Goal: Information Seeking & Learning: Learn about a topic

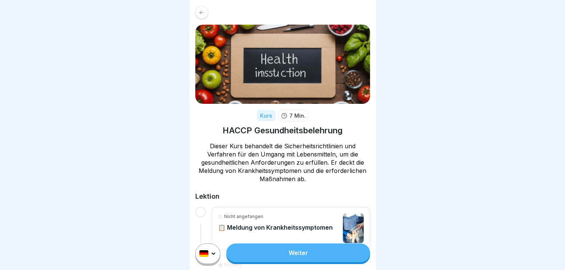
click at [292, 258] on link "Weiter" at bounding box center [297, 253] width 143 height 19
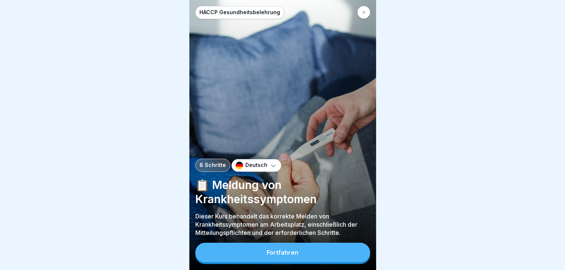
click at [287, 251] on button "Fortfahren" at bounding box center [282, 252] width 175 height 19
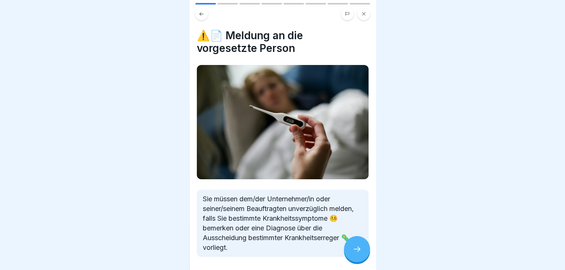
click at [356, 254] on icon at bounding box center [357, 249] width 9 height 9
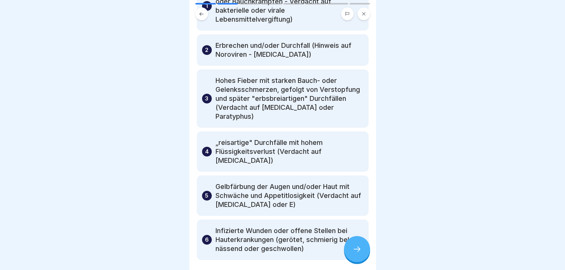
scroll to position [86, 0]
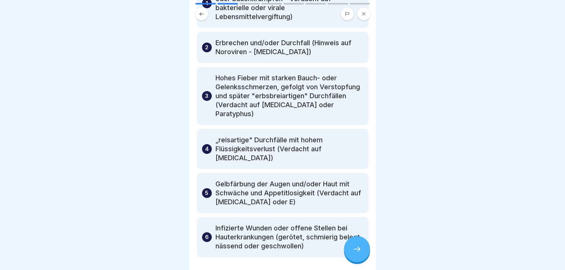
click at [359, 254] on icon at bounding box center [357, 249] width 9 height 9
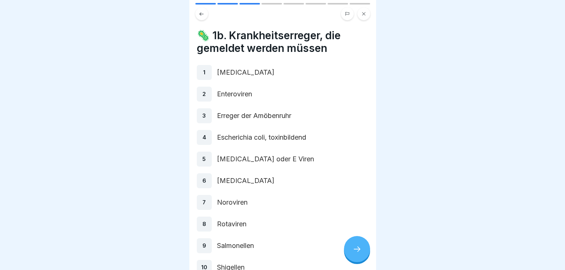
click at [202, 13] on icon at bounding box center [202, 14] width 6 height 6
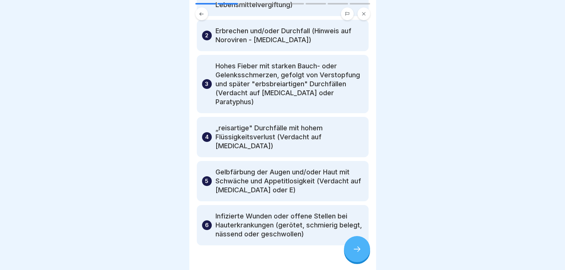
scroll to position [102, 0]
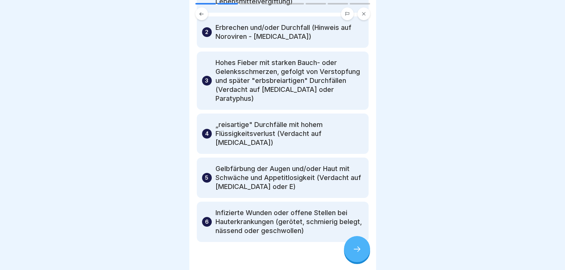
click at [354, 261] on div at bounding box center [357, 249] width 26 height 26
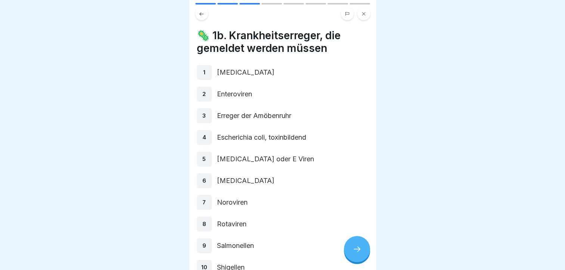
click at [202, 201] on div "7" at bounding box center [204, 202] width 15 height 15
click at [205, 201] on p "7" at bounding box center [203, 202] width 3 height 7
click at [204, 201] on p "7" at bounding box center [203, 202] width 3 height 7
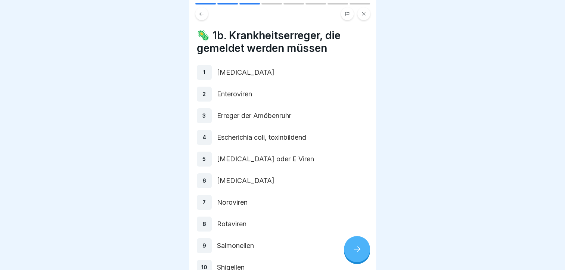
click at [204, 201] on p "7" at bounding box center [203, 202] width 3 height 7
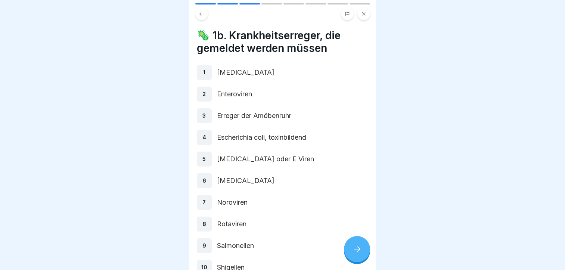
click at [202, 208] on div "7" at bounding box center [204, 202] width 15 height 15
click at [354, 250] on div at bounding box center [357, 249] width 26 height 26
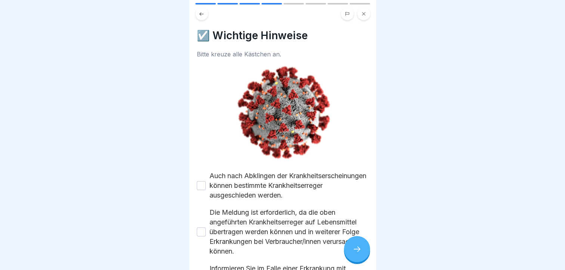
click at [200, 183] on button "Auch nach Abklingen der Krankheitserscheinungen können bestimmte Krankheitserre…" at bounding box center [201, 185] width 9 height 9
click at [201, 229] on button "Die Meldung ist erforderlich, da die oben angeführten Krankheitserreger auf Leb…" at bounding box center [201, 231] width 9 height 9
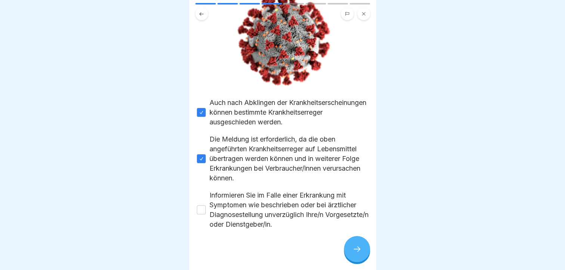
scroll to position [74, 0]
drag, startPoint x: 201, startPoint y: 207, endPoint x: 205, endPoint y: 211, distance: 6.1
click at [205, 211] on div "Informieren Sie im Falle einer Erkrankung mit Symptomen wie beschrieben oder be…" at bounding box center [283, 209] width 172 height 39
click at [198, 205] on button "Informieren Sie im Falle einer Erkrankung mit Symptomen wie beschrieben oder be…" at bounding box center [201, 209] width 9 height 9
click at [356, 254] on icon at bounding box center [357, 249] width 9 height 9
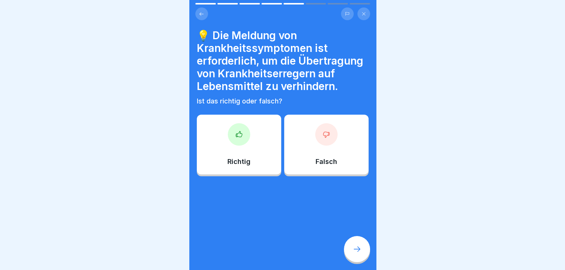
click at [237, 138] on icon at bounding box center [238, 134] width 7 height 7
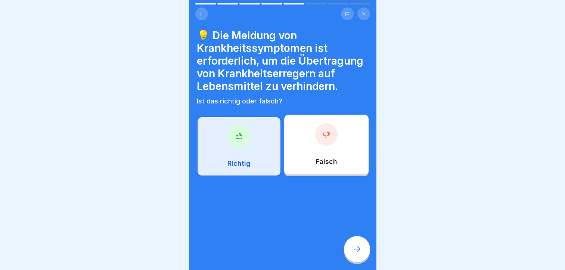
click at [237, 140] on icon at bounding box center [238, 136] width 7 height 7
click at [237, 168] on p "Richtig" at bounding box center [238, 164] width 23 height 8
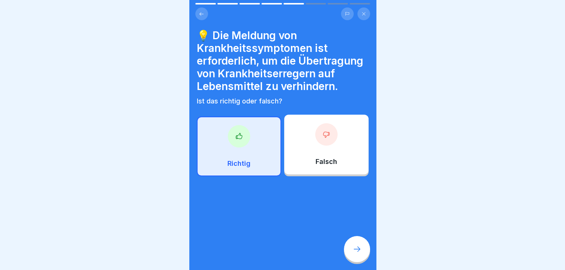
click at [238, 140] on icon at bounding box center [238, 136] width 7 height 7
click at [239, 140] on icon at bounding box center [238, 136] width 7 height 7
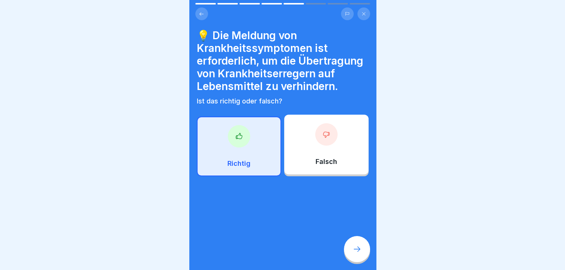
click at [234, 168] on p "Richtig" at bounding box center [238, 164] width 23 height 8
click at [233, 168] on p "Richtig" at bounding box center [238, 164] width 23 height 8
click at [232, 148] on div at bounding box center [239, 136] width 22 height 22
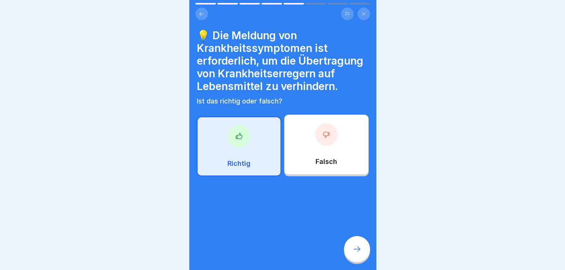
click at [232, 148] on div at bounding box center [239, 136] width 22 height 22
click at [241, 144] on div at bounding box center [239, 136] width 22 height 22
click at [242, 175] on div "Richtig" at bounding box center [239, 147] width 84 height 60
click at [354, 254] on icon at bounding box center [357, 249] width 9 height 9
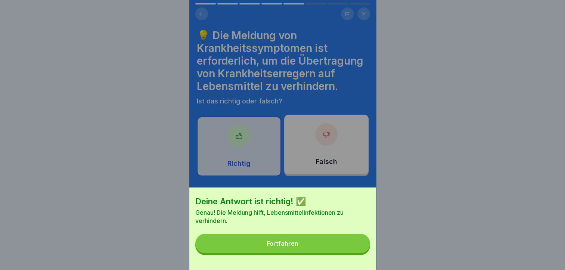
click at [293, 247] on div "Fortfahren" at bounding box center [283, 243] width 32 height 7
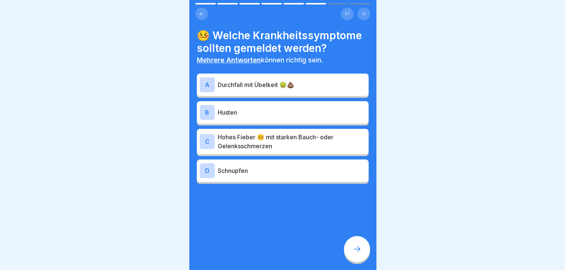
click at [174, 184] on body "HACCP Gesundheitsbelehrung 8 Schritte Deutsch 📋 Meldung von Krankheitssymptomen…" at bounding box center [282, 135] width 565 height 270
click at [207, 83] on div "A" at bounding box center [207, 84] width 15 height 15
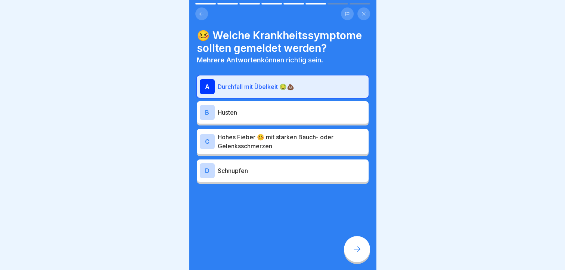
click at [205, 112] on div "B" at bounding box center [207, 112] width 15 height 15
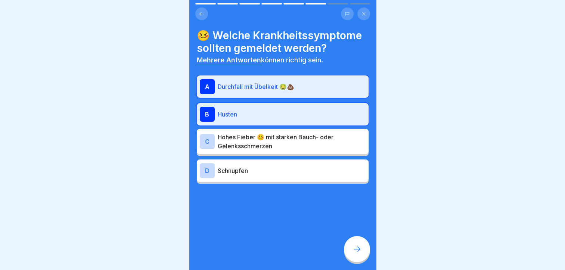
click at [205, 141] on div "C" at bounding box center [207, 141] width 15 height 15
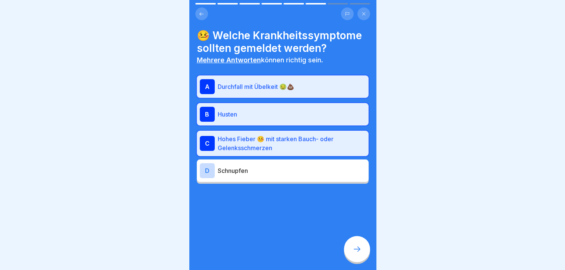
click at [356, 254] on icon at bounding box center [357, 249] width 9 height 9
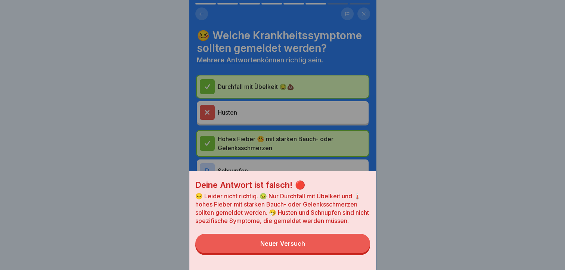
click at [282, 247] on div "Neuer Versuch" at bounding box center [282, 243] width 45 height 7
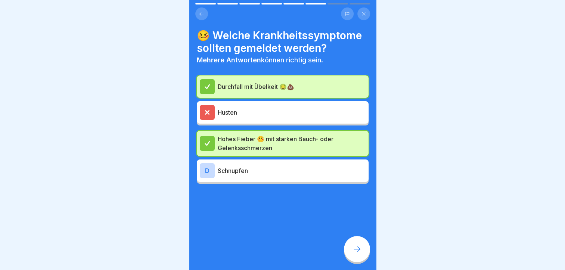
click at [204, 110] on icon at bounding box center [207, 112] width 7 height 7
click at [202, 108] on div at bounding box center [207, 112] width 15 height 15
click at [359, 252] on icon at bounding box center [357, 249] width 7 height 5
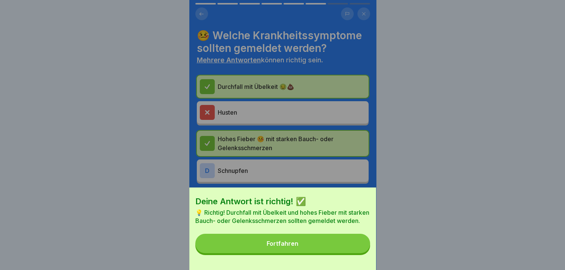
click at [289, 247] on div "Fortfahren" at bounding box center [283, 243] width 32 height 7
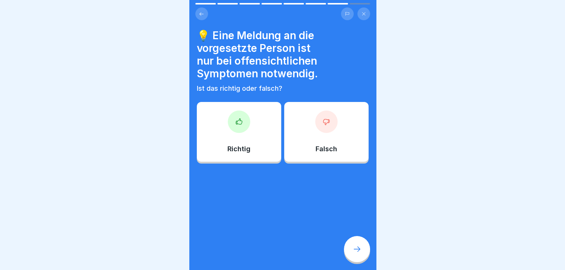
click at [239, 120] on icon at bounding box center [238, 121] width 7 height 7
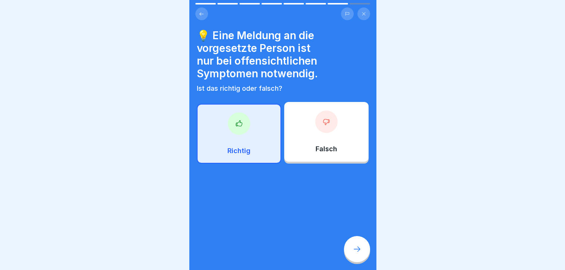
click at [358, 252] on icon at bounding box center [357, 249] width 9 height 9
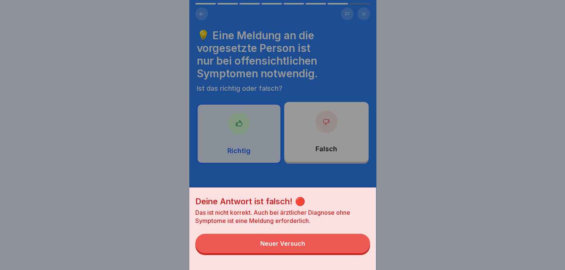
click at [284, 247] on div "Neuer Versuch" at bounding box center [282, 243] width 45 height 7
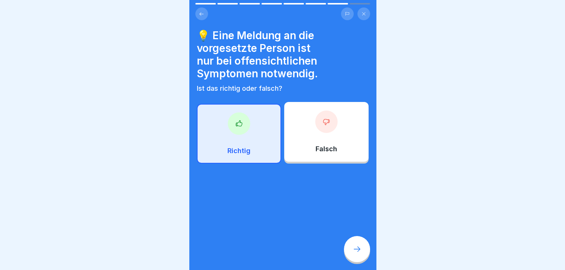
click at [323, 123] on icon at bounding box center [326, 122] width 6 height 6
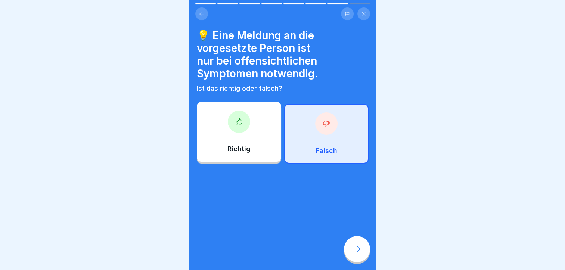
click at [356, 254] on icon at bounding box center [357, 249] width 9 height 9
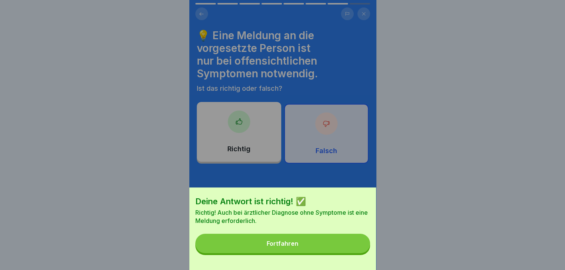
click at [282, 247] on div "Fortfahren" at bounding box center [283, 243] width 32 height 7
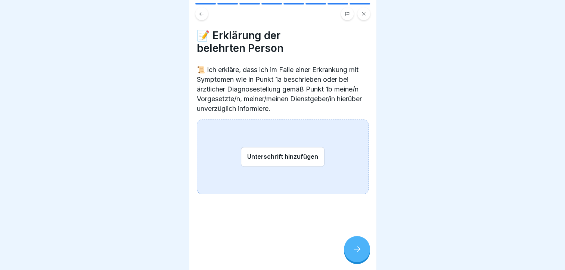
click at [356, 254] on icon at bounding box center [357, 249] width 9 height 9
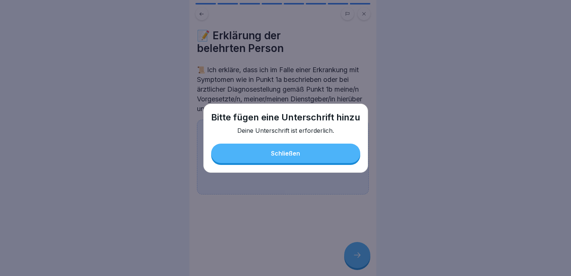
click at [284, 150] on div "Schließen" at bounding box center [285, 153] width 29 height 7
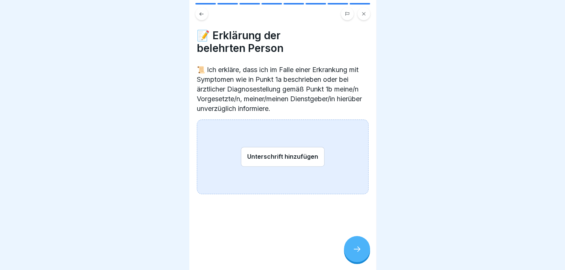
click at [285, 156] on button "Unterschrift hinzufügen" at bounding box center [283, 157] width 84 height 20
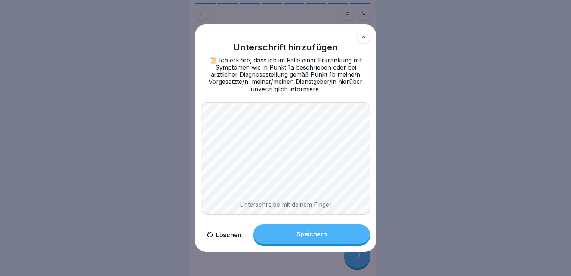
click at [320, 234] on div "Speichern" at bounding box center [312, 233] width 30 height 7
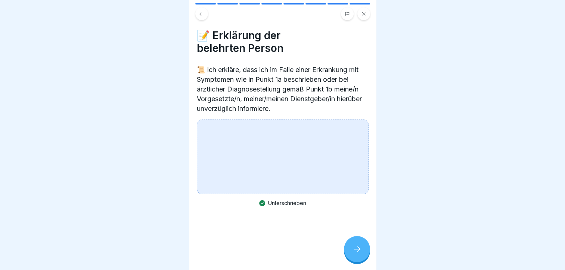
click at [354, 254] on icon at bounding box center [357, 249] width 9 height 9
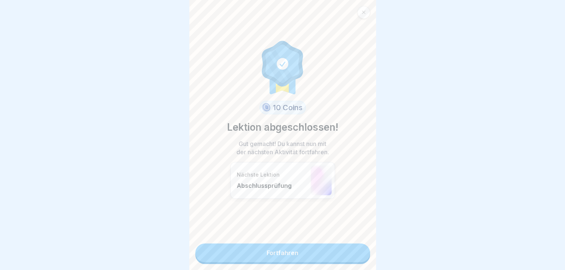
click at [279, 250] on link "Fortfahren" at bounding box center [282, 253] width 175 height 19
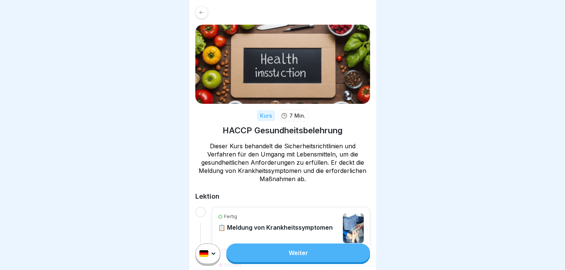
click at [292, 259] on link "Weiter" at bounding box center [297, 253] width 143 height 19
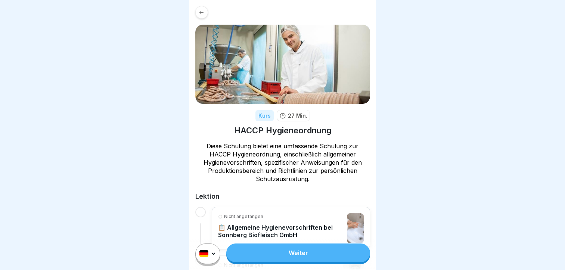
click at [294, 259] on link "Weiter" at bounding box center [297, 253] width 143 height 19
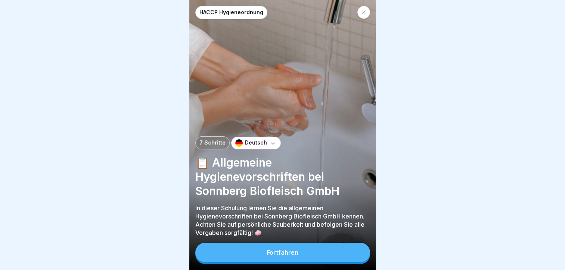
click at [281, 256] on div "Fortfahren" at bounding box center [283, 252] width 32 height 7
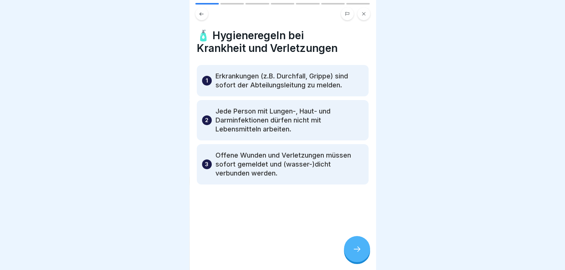
click at [355, 254] on icon at bounding box center [357, 249] width 9 height 9
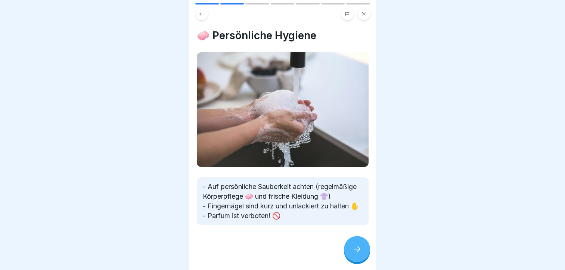
click at [359, 254] on icon at bounding box center [357, 249] width 9 height 9
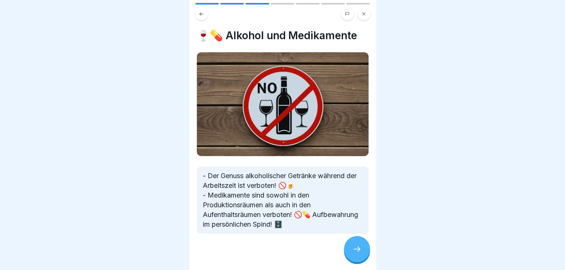
click at [357, 252] on icon at bounding box center [357, 249] width 9 height 9
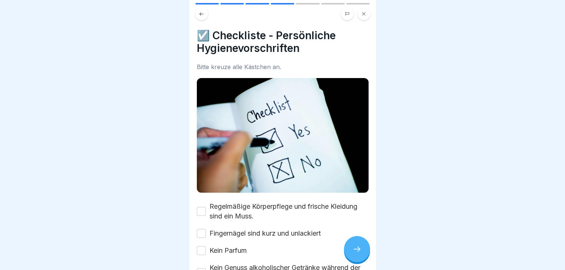
click at [201, 207] on button "Regelmäßige Körperpflege und frische Kleidung sind ein Muss." at bounding box center [201, 211] width 9 height 9
click at [201, 229] on button "Fingernägel sind kurz und unlackiert" at bounding box center [201, 233] width 9 height 9
click at [200, 246] on button "Kein Parfum" at bounding box center [201, 250] width 9 height 9
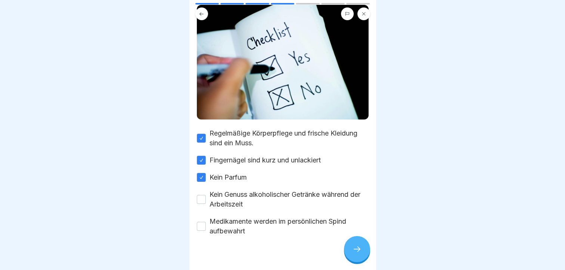
scroll to position [80, 0]
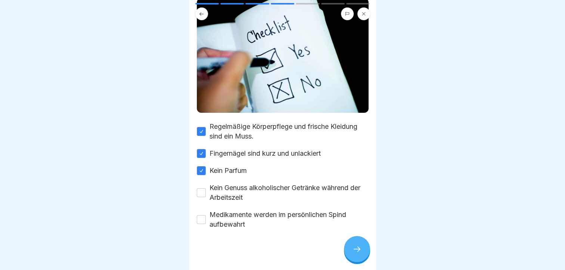
click at [252, 160] on div "Regelmäßige Körperpflege und frische Kleidung sind ein Muss. Fingernägel sind k…" at bounding box center [283, 176] width 172 height 108
click at [201, 189] on button "Kein Genuss alkoholischer Getränke während der Arbeitszeit" at bounding box center [201, 192] width 9 height 9
click at [202, 217] on button "Medikamente werden im persönlichen Spind aufbewahrt" at bounding box center [201, 219] width 9 height 9
click at [362, 254] on div at bounding box center [357, 249] width 26 height 26
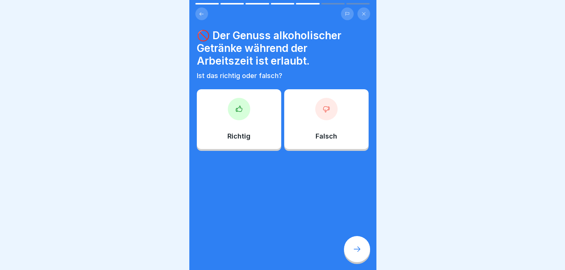
click at [317, 111] on div at bounding box center [326, 109] width 22 height 22
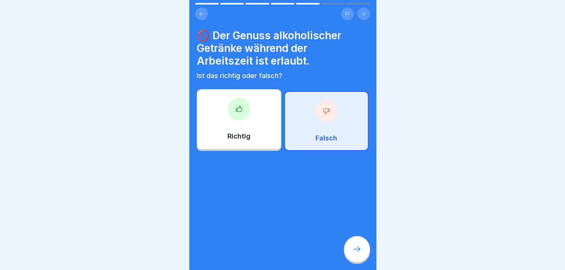
click at [356, 254] on icon at bounding box center [357, 249] width 9 height 9
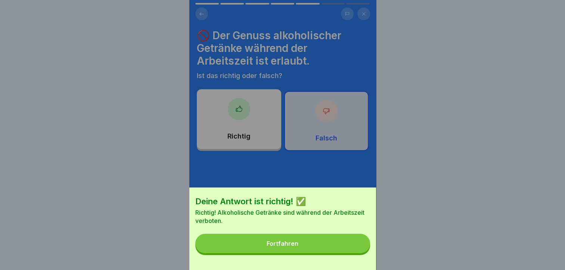
click at [275, 247] on div "Fortfahren" at bounding box center [283, 243] width 32 height 7
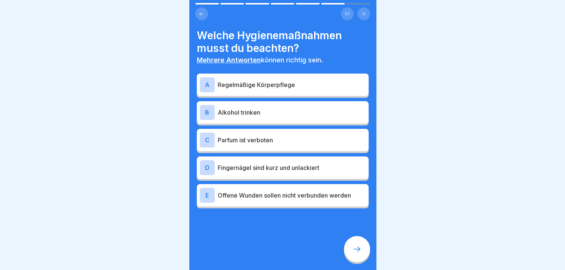
click at [207, 80] on div "A" at bounding box center [207, 84] width 15 height 15
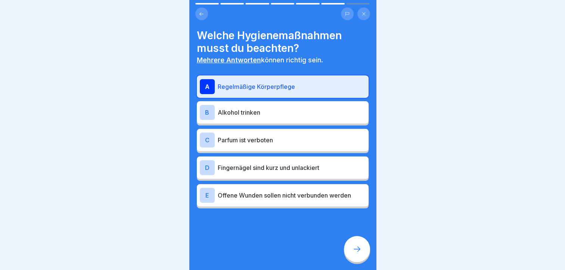
click at [206, 167] on div "D" at bounding box center [207, 167] width 15 height 15
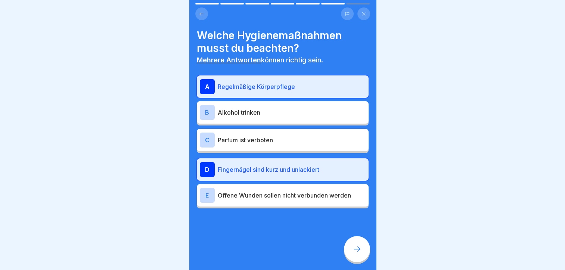
click at [208, 139] on div "C" at bounding box center [207, 140] width 15 height 15
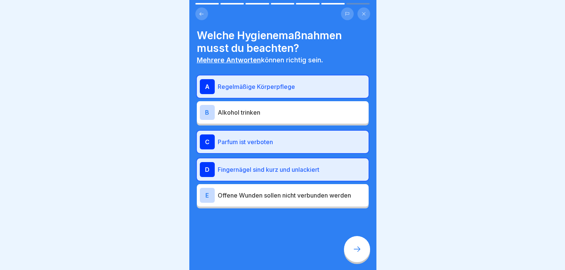
click at [357, 251] on icon at bounding box center [357, 249] width 9 height 9
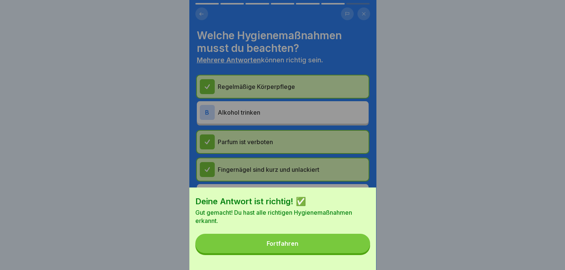
click at [284, 247] on div "Fortfahren" at bounding box center [283, 243] width 32 height 7
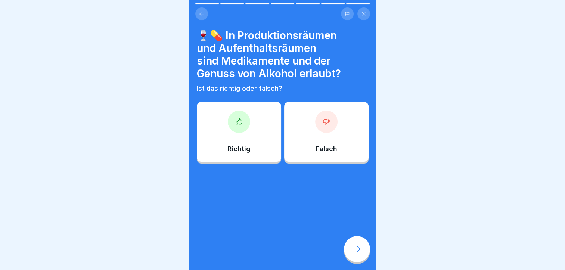
click at [327, 134] on div "Falsch" at bounding box center [326, 132] width 84 height 60
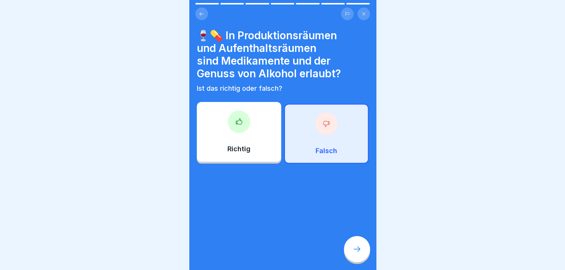
click at [360, 259] on div at bounding box center [357, 249] width 26 height 26
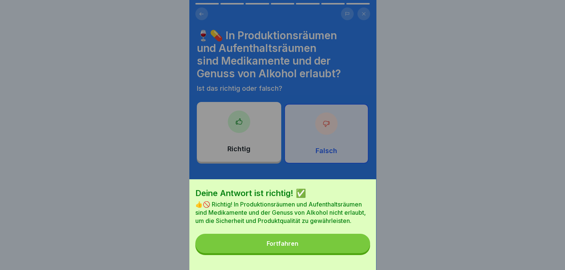
click at [279, 247] on div "Fortfahren" at bounding box center [283, 243] width 32 height 7
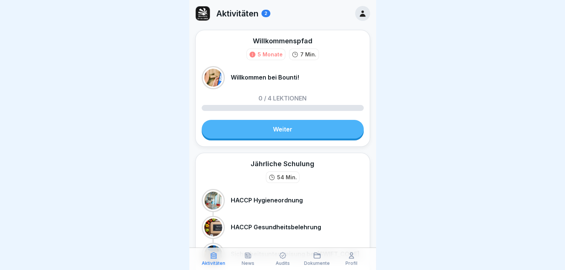
click at [428, 184] on div at bounding box center [282, 135] width 565 height 270
click at [283, 127] on link "Weiter" at bounding box center [283, 129] width 162 height 19
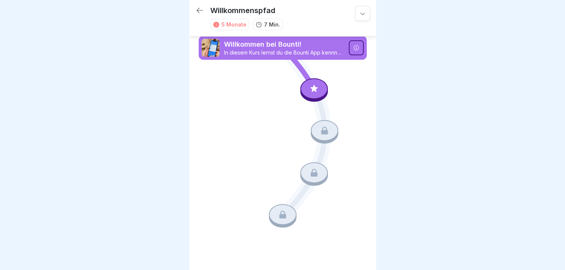
click at [329, 129] on icon at bounding box center [325, 131] width 10 height 10
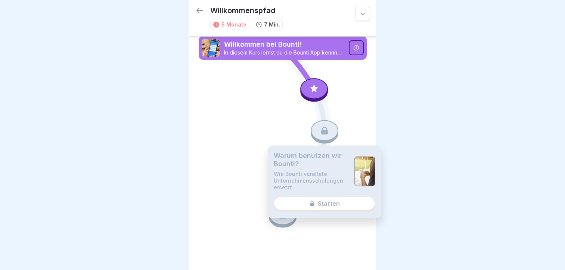
click at [329, 129] on icon at bounding box center [325, 131] width 10 height 10
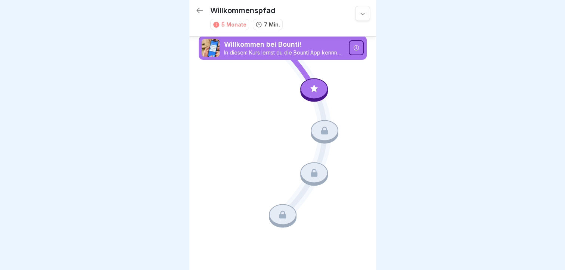
click at [329, 129] on icon at bounding box center [325, 131] width 10 height 10
click at [312, 86] on div at bounding box center [314, 88] width 28 height 21
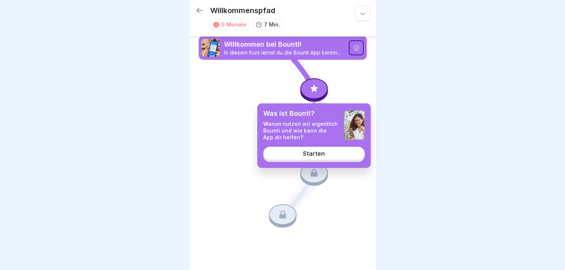
click at [314, 153] on div "Starten" at bounding box center [314, 153] width 22 height 7
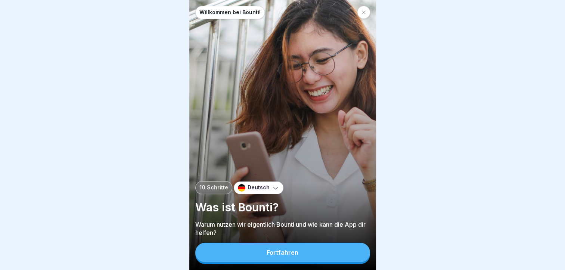
click at [314, 153] on div "Willkommen bei Bounti! 10 Schritte Deutsch Was ist Bounti? Warum nutzen wir eig…" at bounding box center [282, 135] width 187 height 270
click at [287, 256] on div "Fortfahren" at bounding box center [283, 252] width 32 height 7
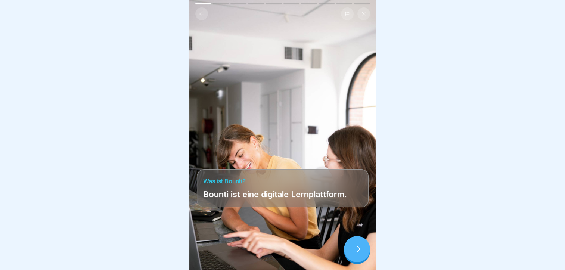
click at [360, 253] on icon at bounding box center [357, 249] width 9 height 9
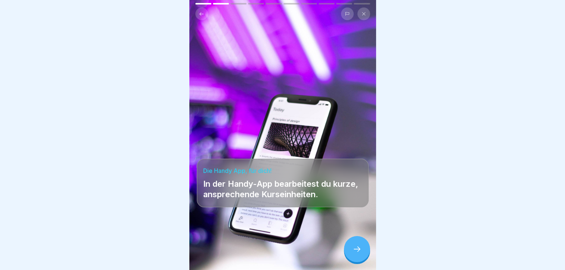
click at [356, 253] on icon at bounding box center [357, 249] width 9 height 9
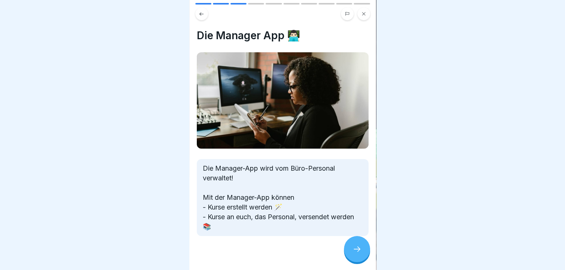
click at [356, 254] on icon at bounding box center [357, 249] width 9 height 9
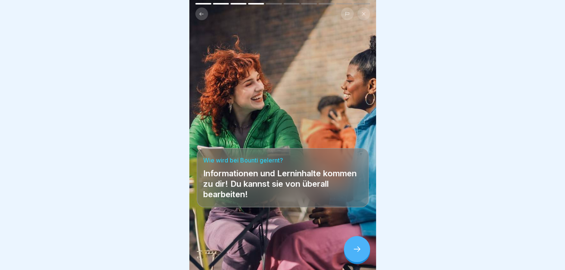
click at [356, 254] on icon at bounding box center [357, 249] width 9 height 9
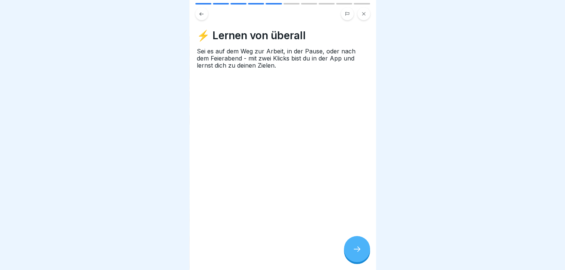
click at [354, 260] on div at bounding box center [357, 249] width 26 height 26
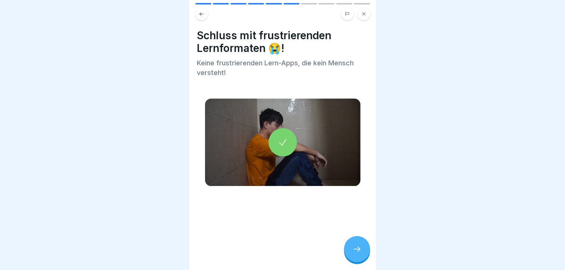
click at [359, 254] on icon at bounding box center [357, 249] width 9 height 9
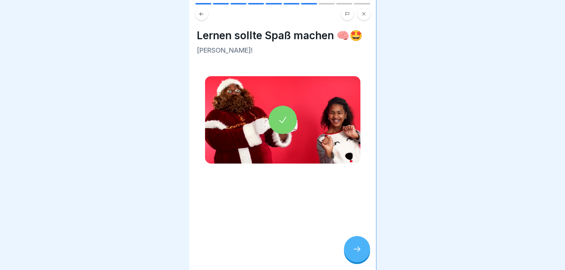
click at [359, 254] on icon at bounding box center [357, 249] width 9 height 9
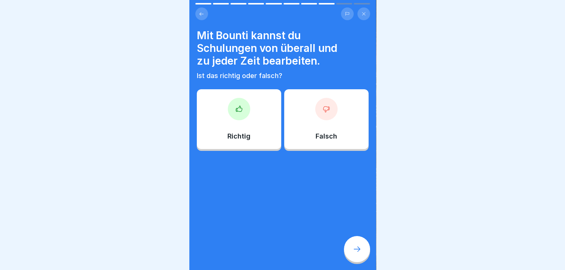
click at [235, 112] on icon at bounding box center [238, 108] width 7 height 7
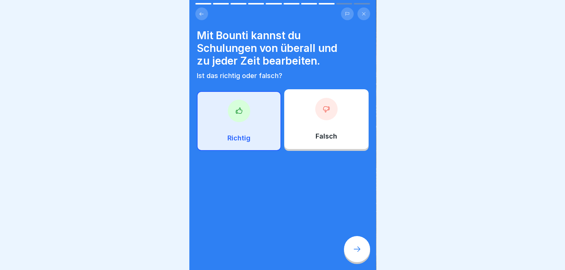
click at [359, 252] on icon at bounding box center [357, 249] width 7 height 5
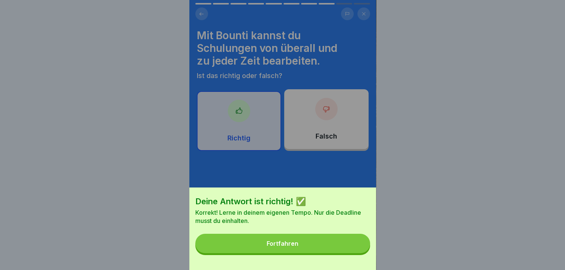
click at [279, 247] on div "Fortfahren" at bounding box center [283, 243] width 32 height 7
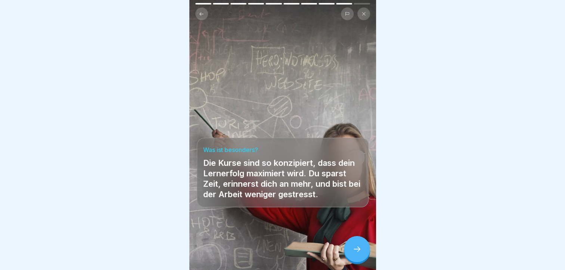
click at [356, 254] on icon at bounding box center [357, 249] width 9 height 9
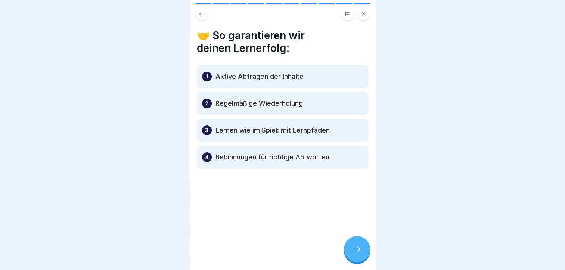
click at [357, 253] on icon at bounding box center [357, 249] width 9 height 9
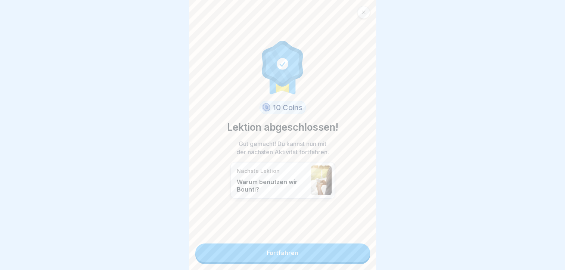
click at [278, 251] on link "Fortfahren" at bounding box center [282, 253] width 175 height 19
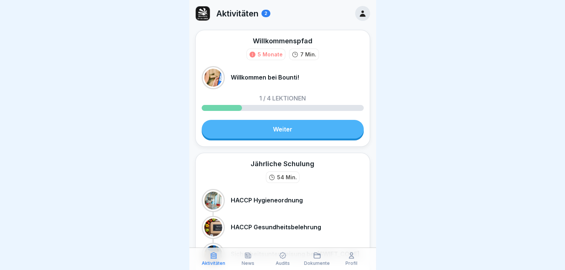
click at [269, 129] on link "Weiter" at bounding box center [283, 129] width 162 height 19
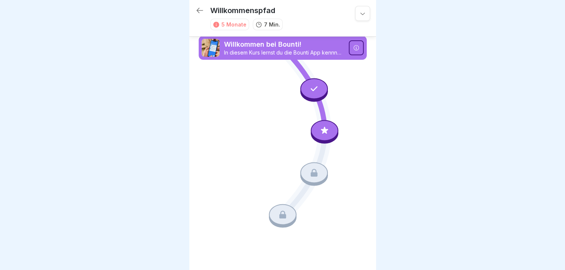
click at [332, 125] on div at bounding box center [325, 130] width 28 height 21
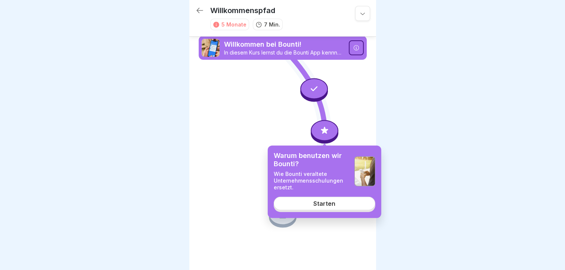
click at [325, 205] on div "Starten" at bounding box center [324, 203] width 22 height 7
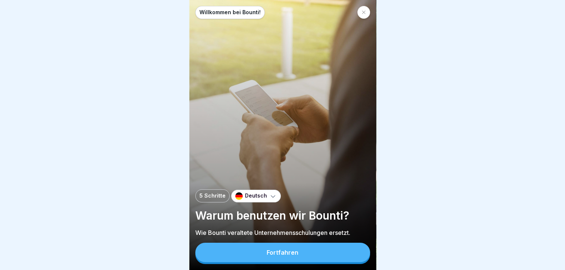
click at [325, 202] on div "5 Schritte Deutsch" at bounding box center [282, 195] width 175 height 13
click at [283, 256] on div "Fortfahren" at bounding box center [283, 252] width 32 height 7
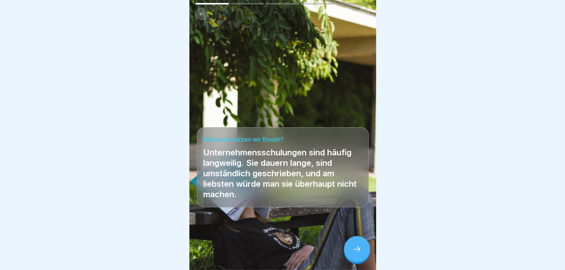
scroll to position [6, 0]
click at [357, 249] on icon at bounding box center [357, 249] width 9 height 9
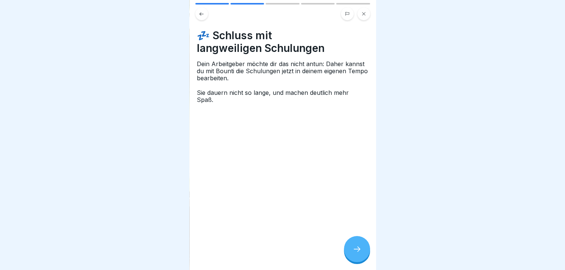
click at [352, 247] on div at bounding box center [357, 249] width 26 height 26
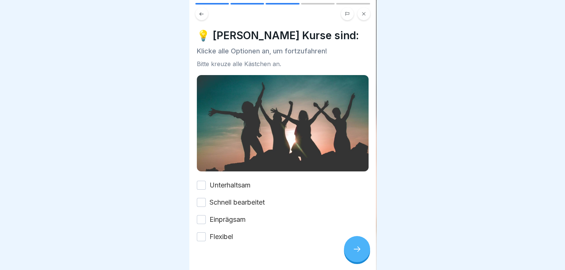
click at [201, 181] on button "Unterhaltsam" at bounding box center [201, 185] width 9 height 9
click at [200, 198] on button "Schnell bearbeitet" at bounding box center [201, 202] width 9 height 9
click at [200, 215] on button "Einprägsam" at bounding box center [201, 219] width 9 height 9
click at [199, 232] on button "Flexibel" at bounding box center [201, 236] width 9 height 9
click at [354, 246] on icon at bounding box center [357, 249] width 9 height 9
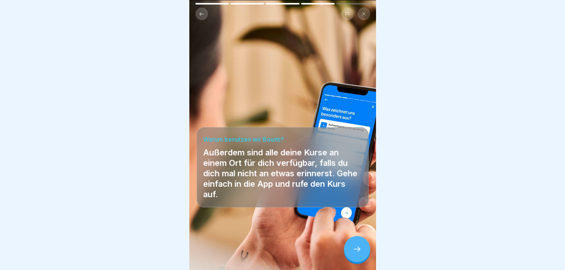
click at [352, 247] on div at bounding box center [357, 249] width 26 height 26
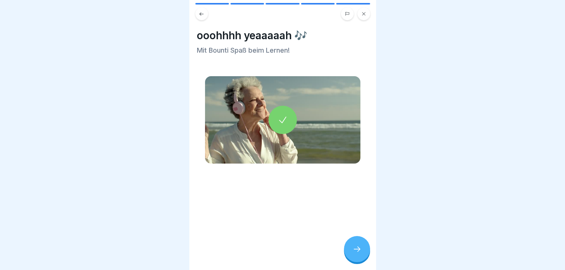
click at [352, 247] on div at bounding box center [357, 249] width 26 height 26
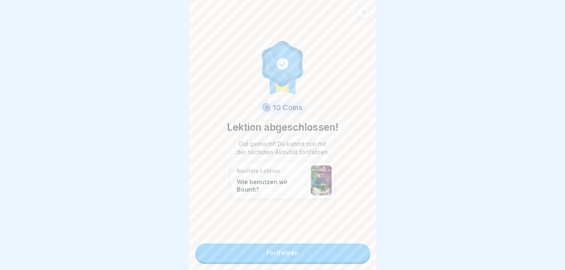
click at [352, 247] on link "Fortfahren" at bounding box center [282, 253] width 175 height 19
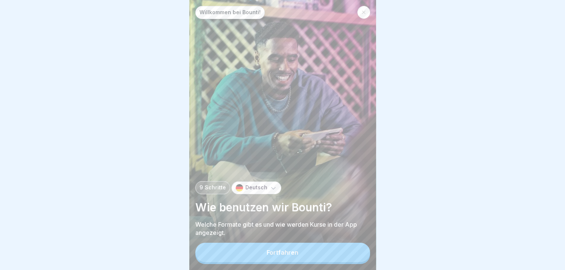
click at [281, 250] on div "Fortfahren" at bounding box center [283, 252] width 32 height 7
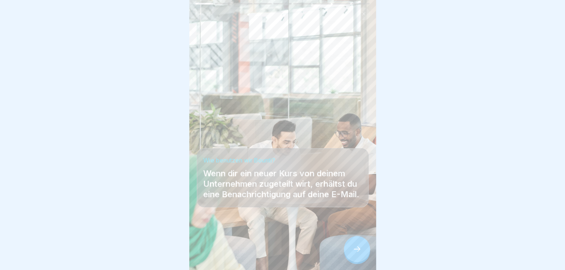
click at [281, 250] on div at bounding box center [283, 247] width 172 height 45
click at [353, 247] on icon at bounding box center [357, 249] width 9 height 9
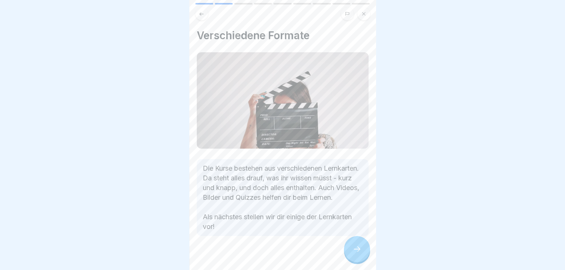
click at [358, 246] on icon at bounding box center [357, 249] width 9 height 9
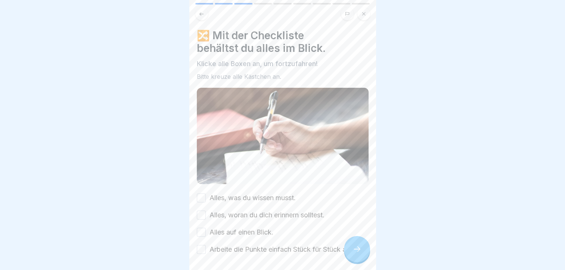
click at [201, 193] on button "Alles, was du wissen musst." at bounding box center [201, 197] width 9 height 9
click at [202, 211] on button "Alles, woran du dich erinnern solltest." at bounding box center [201, 215] width 9 height 9
click at [203, 228] on button "Alles auf einen Blick." at bounding box center [201, 232] width 9 height 9
click at [203, 245] on button "Arbeite die Punkte einfach Stück für Stück ab!" at bounding box center [201, 249] width 9 height 9
click at [357, 249] on icon at bounding box center [357, 249] width 9 height 9
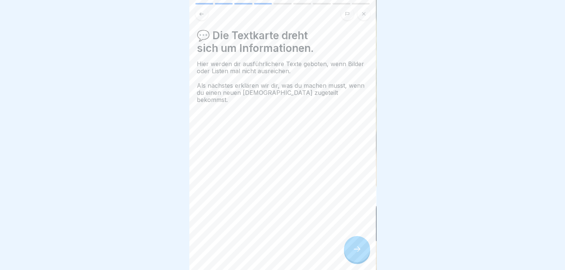
click at [354, 249] on icon at bounding box center [357, 249] width 9 height 9
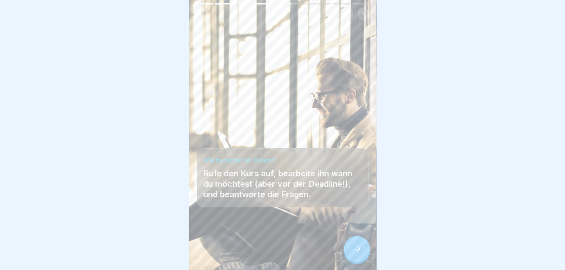
click at [354, 249] on icon at bounding box center [357, 249] width 9 height 9
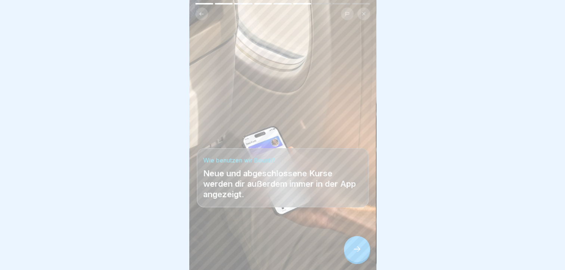
click at [359, 249] on icon at bounding box center [357, 249] width 9 height 9
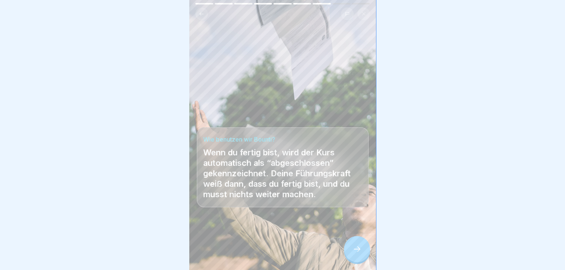
click at [359, 249] on icon at bounding box center [357, 249] width 9 height 9
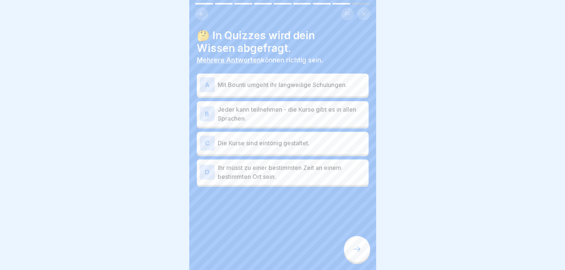
click at [205, 79] on div "A" at bounding box center [207, 84] width 15 height 15
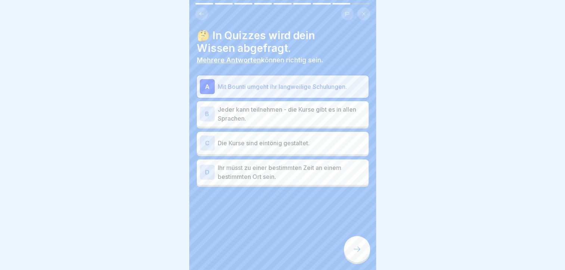
click at [208, 111] on div "B" at bounding box center [207, 113] width 15 height 15
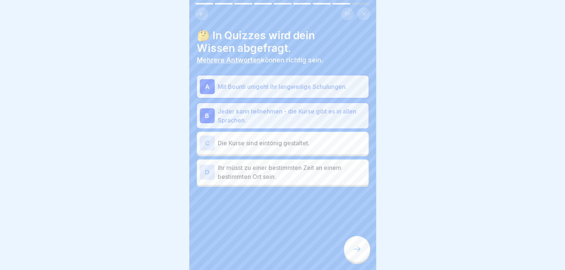
click at [208, 136] on div "C" at bounding box center [207, 143] width 15 height 15
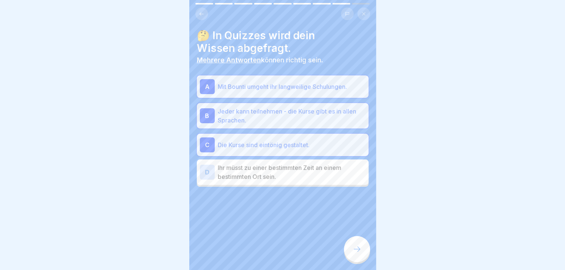
click at [208, 137] on div "C" at bounding box center [207, 144] width 15 height 15
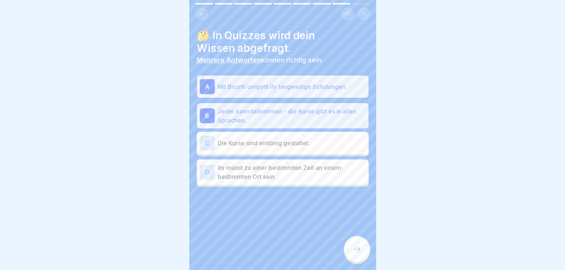
click at [358, 249] on icon at bounding box center [357, 249] width 9 height 9
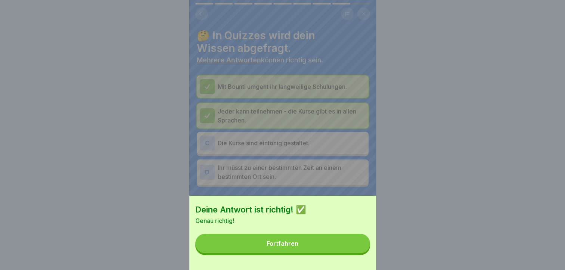
click at [282, 247] on div "Fortfahren" at bounding box center [283, 243] width 32 height 7
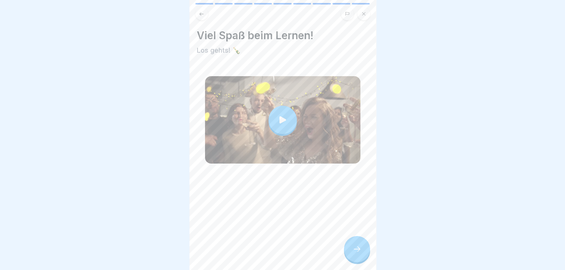
click at [358, 247] on icon at bounding box center [357, 249] width 9 height 9
click at [358, 250] on icon at bounding box center [357, 249] width 9 height 9
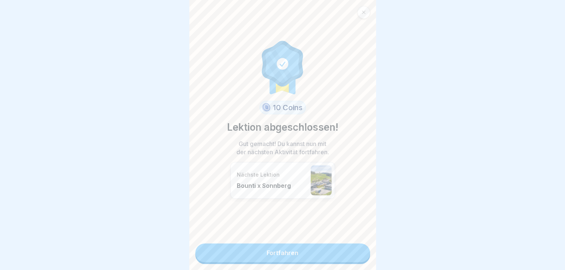
click at [282, 246] on link "Fortfahren" at bounding box center [282, 253] width 175 height 19
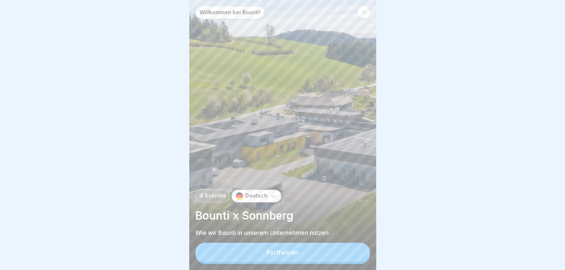
click at [284, 253] on div "Fortfahren" at bounding box center [283, 252] width 32 height 7
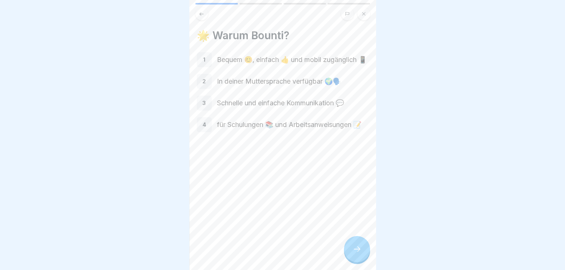
click at [357, 250] on icon at bounding box center [357, 249] width 9 height 9
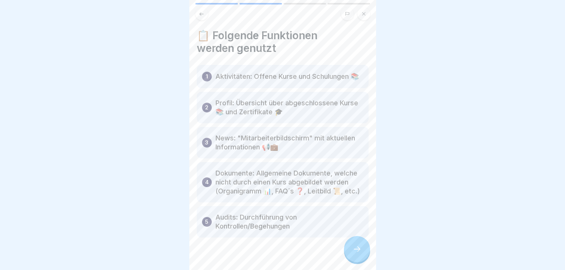
click at [359, 251] on icon at bounding box center [357, 249] width 9 height 9
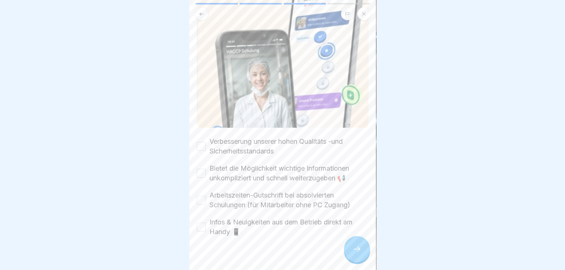
scroll to position [105, 0]
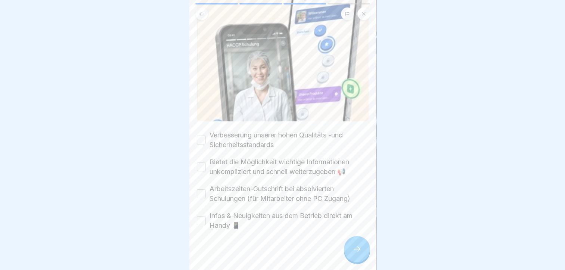
click at [202, 136] on button "Verbesserung unserer hohen Qualitäts -und Sicherheitsstandards" at bounding box center [201, 140] width 9 height 9
click at [202, 162] on button "Bietet die Möglichkeit wichtige Informationen unkompliziert und schnell weiterz…" at bounding box center [201, 166] width 9 height 9
click at [199, 189] on button "Arbeitszeiten-Gutschrift bei absolvierten Schulungen (für Mitarbeiter ohne PC Z…" at bounding box center [201, 193] width 9 height 9
drag, startPoint x: 201, startPoint y: 213, endPoint x: 208, endPoint y: 205, distance: 10.6
click at [208, 211] on div "Infos & Neuigkeiten aus dem Betrieb direkt am Handy 📱" at bounding box center [283, 220] width 172 height 19
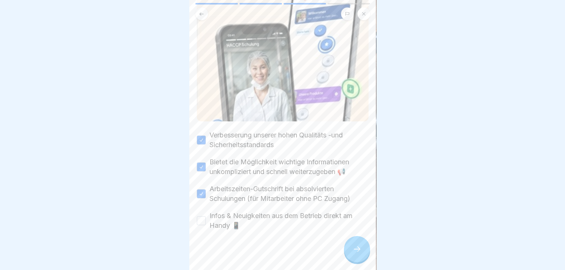
click at [200, 216] on button "Infos & Neuigkeiten aus dem Betrieb direkt am Handy 📱" at bounding box center [201, 220] width 9 height 9
click at [357, 246] on icon at bounding box center [357, 249] width 9 height 9
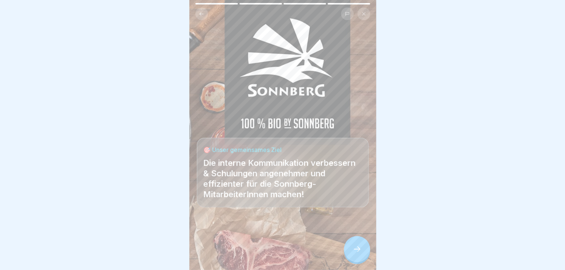
click at [359, 249] on icon at bounding box center [357, 249] width 7 height 5
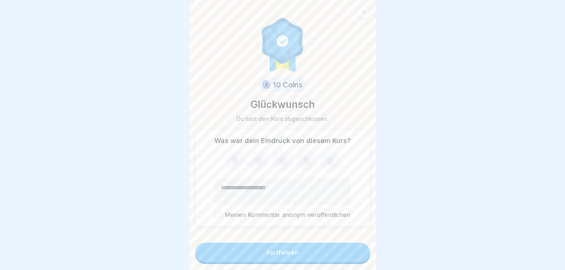
click at [219, 185] on textarea "Kommentar (optional)" at bounding box center [282, 191] width 135 height 25
click at [316, 185] on textarea "**********" at bounding box center [282, 191] width 135 height 25
click at [340, 185] on textarea "**********" at bounding box center [282, 191] width 135 height 25
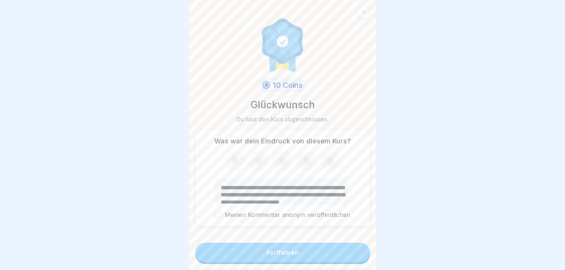
scroll to position [14, 0]
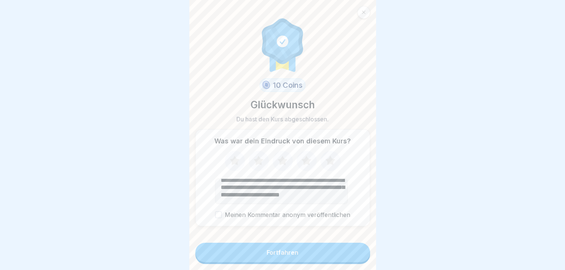
type textarea "**********"
click at [278, 250] on div "Fortfahren" at bounding box center [283, 252] width 32 height 7
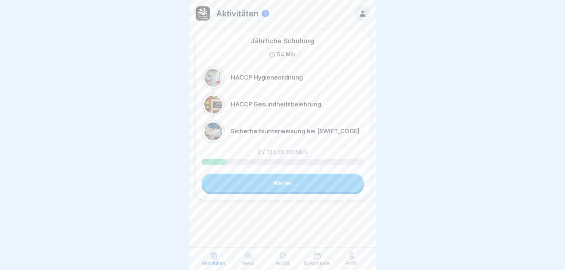
click at [275, 182] on link "Weiter" at bounding box center [283, 183] width 162 height 19
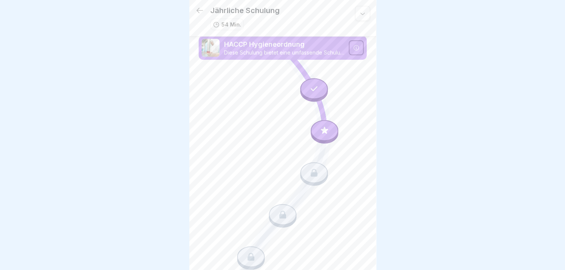
click at [309, 168] on icon at bounding box center [314, 173] width 10 height 10
click at [320, 126] on icon at bounding box center [325, 131] width 10 height 10
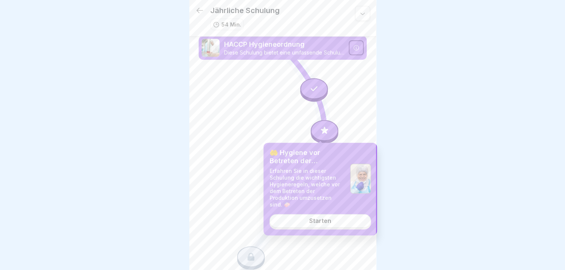
click at [318, 218] on div "Starten" at bounding box center [320, 221] width 22 height 7
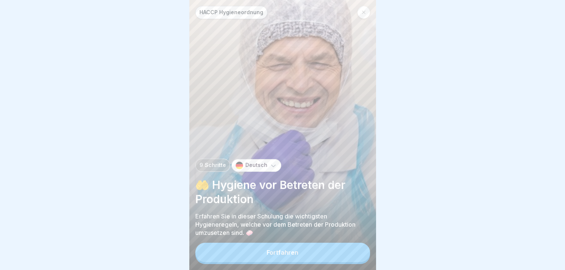
click at [281, 262] on button "Fortfahren" at bounding box center [282, 252] width 175 height 19
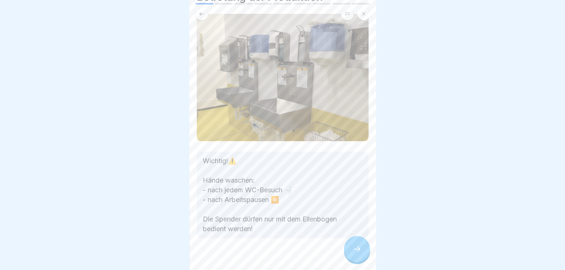
scroll to position [58, 0]
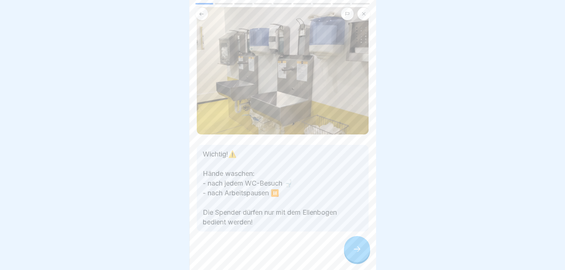
click at [360, 254] on icon at bounding box center [357, 249] width 9 height 9
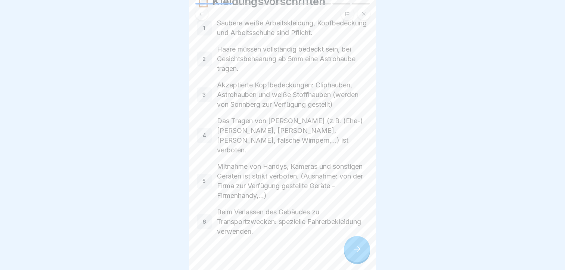
scroll to position [42, 0]
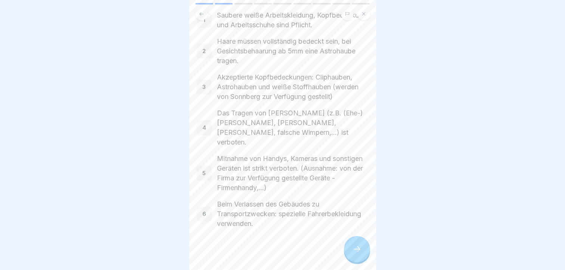
click at [356, 254] on icon at bounding box center [357, 249] width 9 height 9
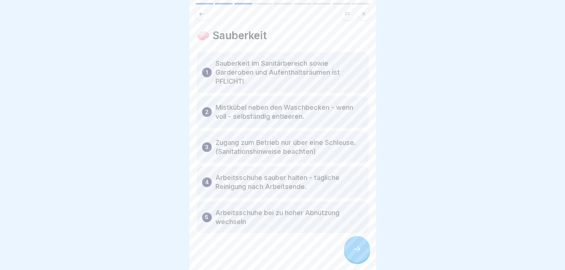
click at [356, 254] on icon at bounding box center [357, 249] width 9 height 9
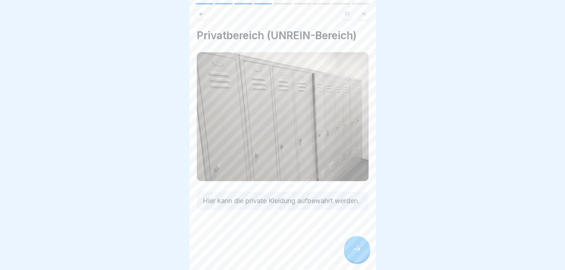
click at [355, 253] on icon at bounding box center [357, 249] width 9 height 9
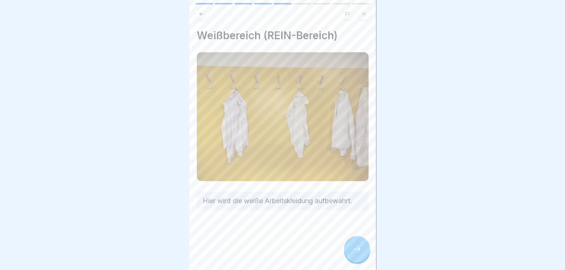
click at [355, 254] on icon at bounding box center [357, 249] width 9 height 9
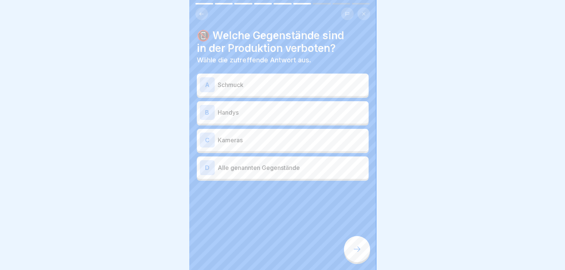
click at [205, 83] on div "A" at bounding box center [207, 84] width 15 height 15
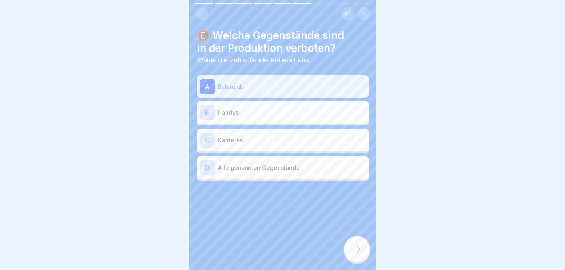
click at [207, 113] on div "B" at bounding box center [207, 112] width 15 height 15
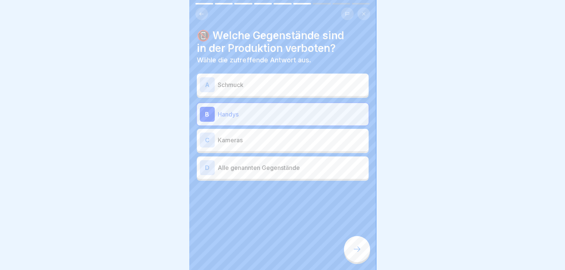
click at [205, 85] on div "A" at bounding box center [207, 84] width 15 height 15
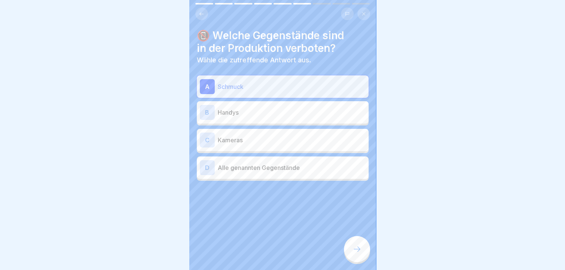
click at [208, 166] on div "D" at bounding box center [207, 167] width 15 height 15
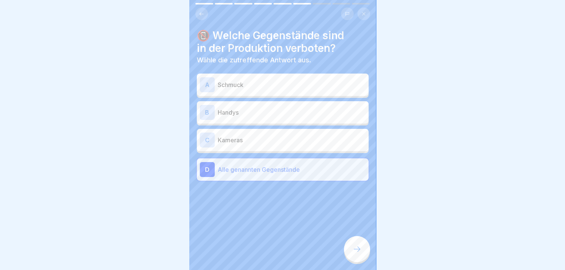
click at [354, 253] on icon at bounding box center [357, 249] width 9 height 9
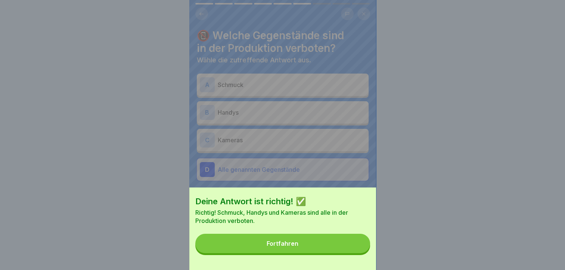
click at [354, 253] on button "Fortfahren" at bounding box center [282, 243] width 175 height 19
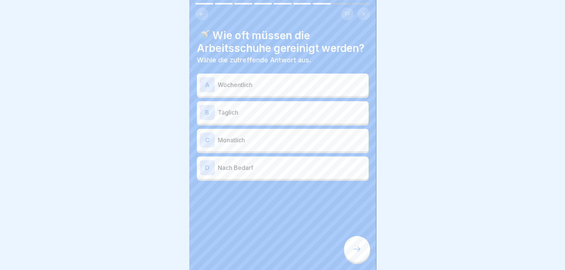
click at [209, 120] on div "B" at bounding box center [207, 112] width 15 height 15
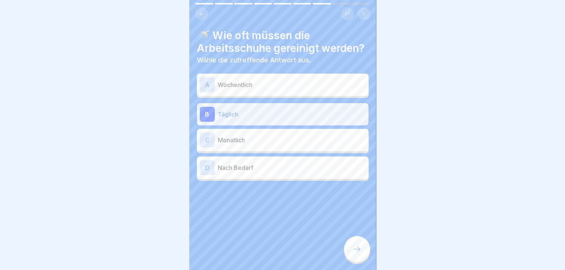
click at [356, 252] on icon at bounding box center [357, 249] width 9 height 9
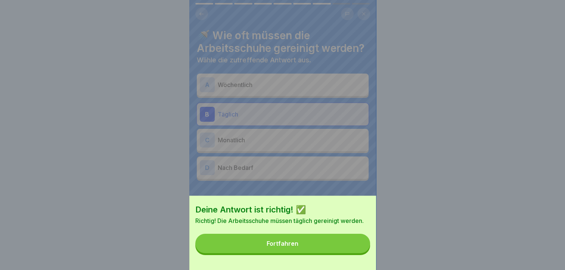
click at [284, 247] on div "Fortfahren" at bounding box center [283, 243] width 32 height 7
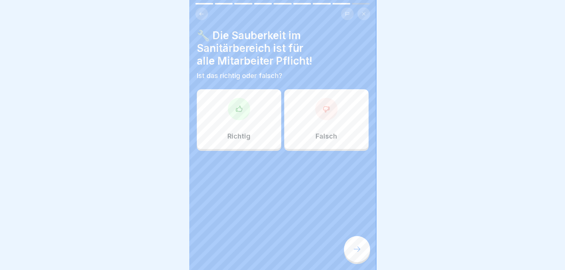
scroll to position [1, 0]
click at [235, 108] on icon at bounding box center [238, 108] width 7 height 7
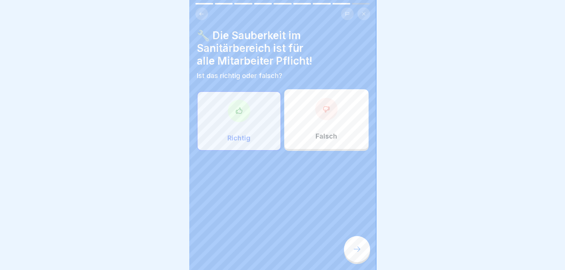
click at [355, 254] on icon at bounding box center [357, 249] width 9 height 9
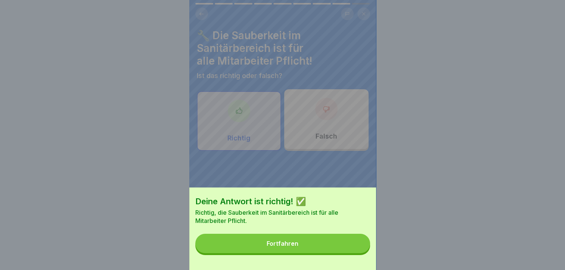
click at [277, 247] on div "Fortfahren" at bounding box center [283, 243] width 32 height 7
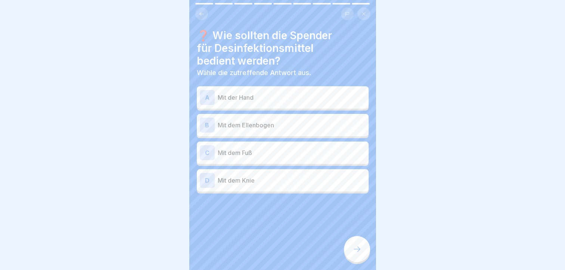
click at [205, 120] on div "B" at bounding box center [207, 125] width 15 height 15
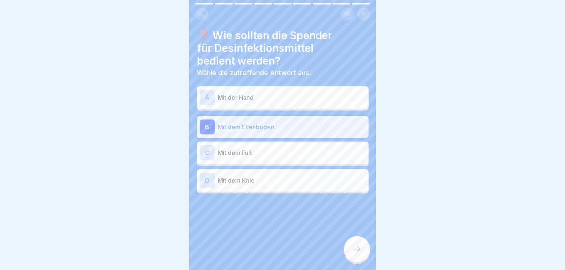
click at [360, 253] on icon at bounding box center [357, 249] width 9 height 9
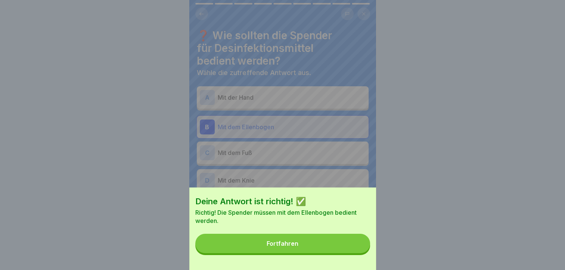
drag, startPoint x: 279, startPoint y: 250, endPoint x: 280, endPoint y: 267, distance: 16.8
click at [280, 267] on div "Deine Antwort ist richtig! ✅ Richtig! Die Spender müssen mit dem Ellenbogen bed…" at bounding box center [282, 229] width 187 height 83
click at [282, 247] on div "Fortfahren" at bounding box center [283, 243] width 32 height 7
